Goal: Register for event/course

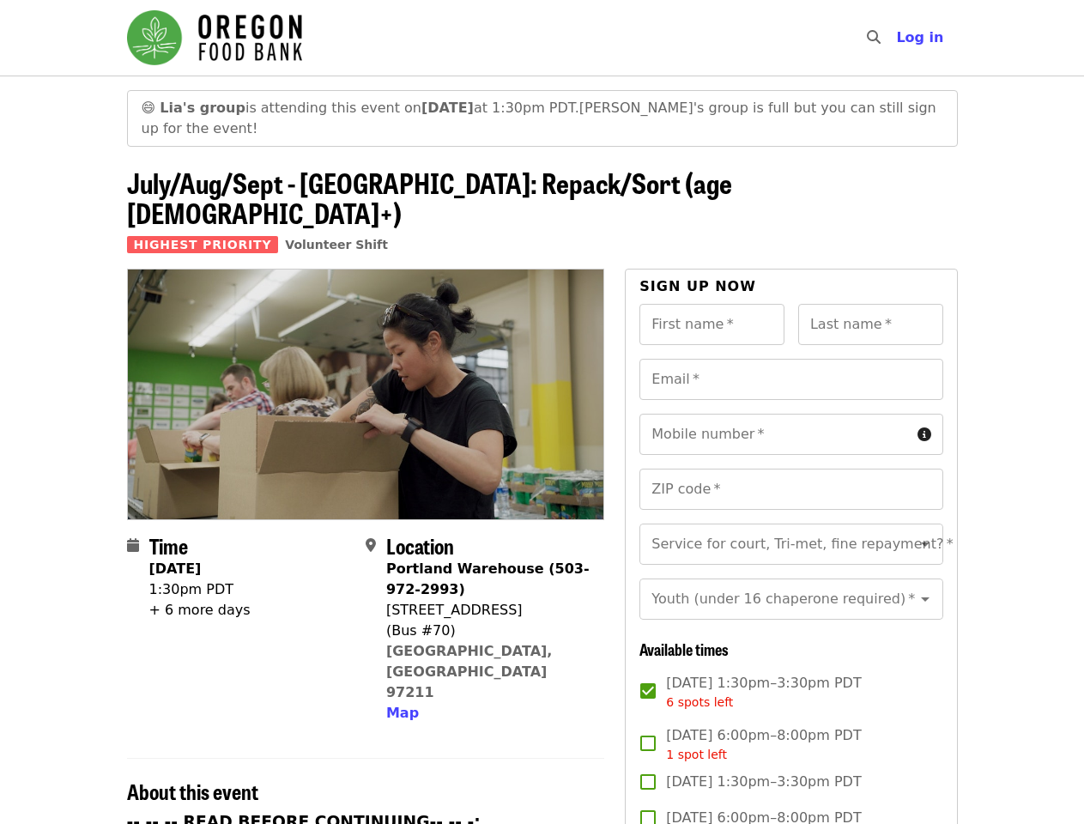
click at [541, 412] on img at bounding box center [366, 393] width 476 height 249
click at [878, 38] on icon "search icon" at bounding box center [874, 37] width 14 height 16
click at [924, 38] on span "Log in" at bounding box center [919, 37] width 47 height 16
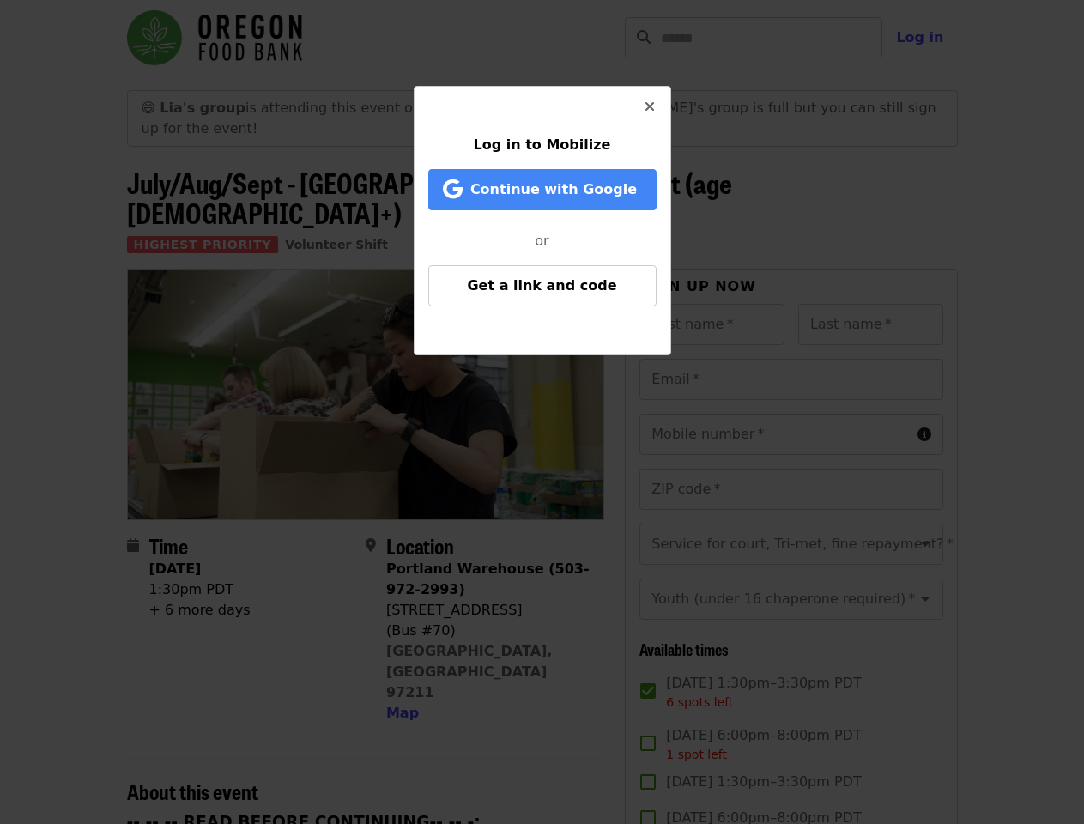
click at [400, 620] on div "Log in to Mobilize Continue with Google or Get a link and code" at bounding box center [542, 412] width 1084 height 824
click at [711, 304] on input "First name   *" at bounding box center [711, 324] width 145 height 41
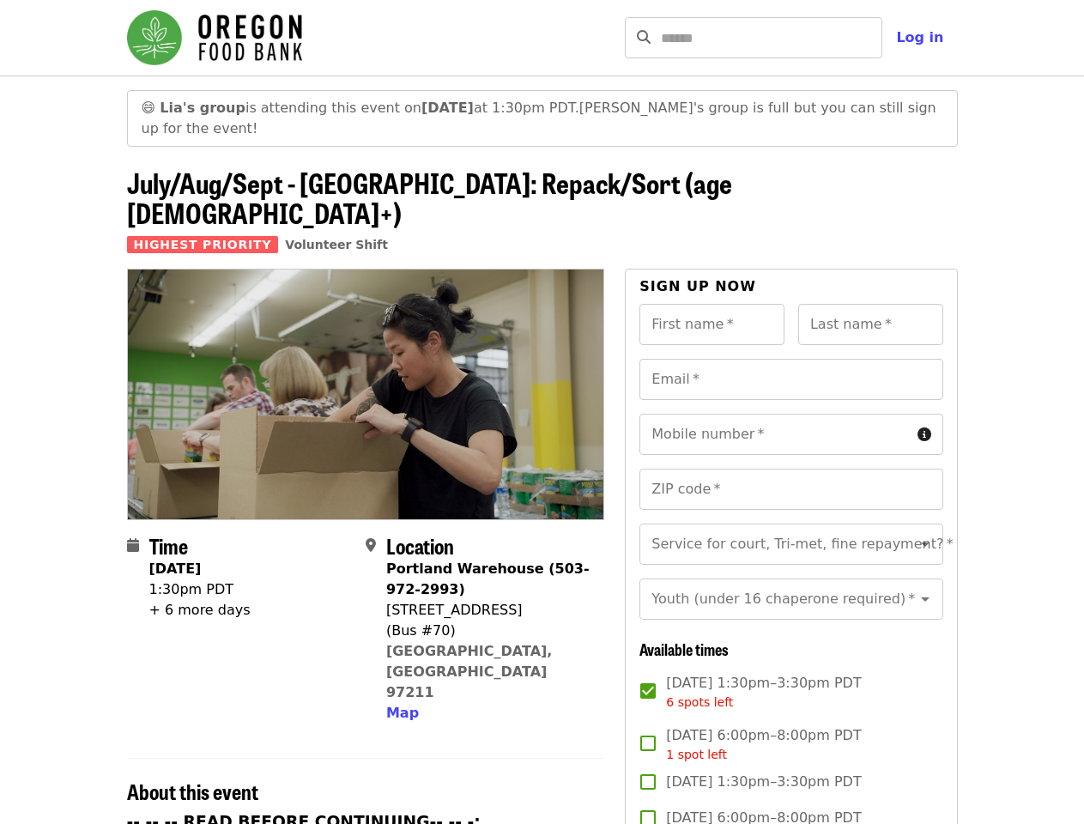
click at [870, 304] on input "Last name   *" at bounding box center [870, 324] width 145 height 41
click at [790, 359] on input "Email   *" at bounding box center [790, 379] width 303 height 41
click at [790, 414] on input "Mobile number   *" at bounding box center [774, 434] width 270 height 41
click at [790, 469] on input "ZIP code   *" at bounding box center [790, 489] width 303 height 41
click at [790, 528] on input "Service for court, Tri-met, fine repayment?   *" at bounding box center [769, 544] width 233 height 33
